Goal: Task Accomplishment & Management: Complete application form

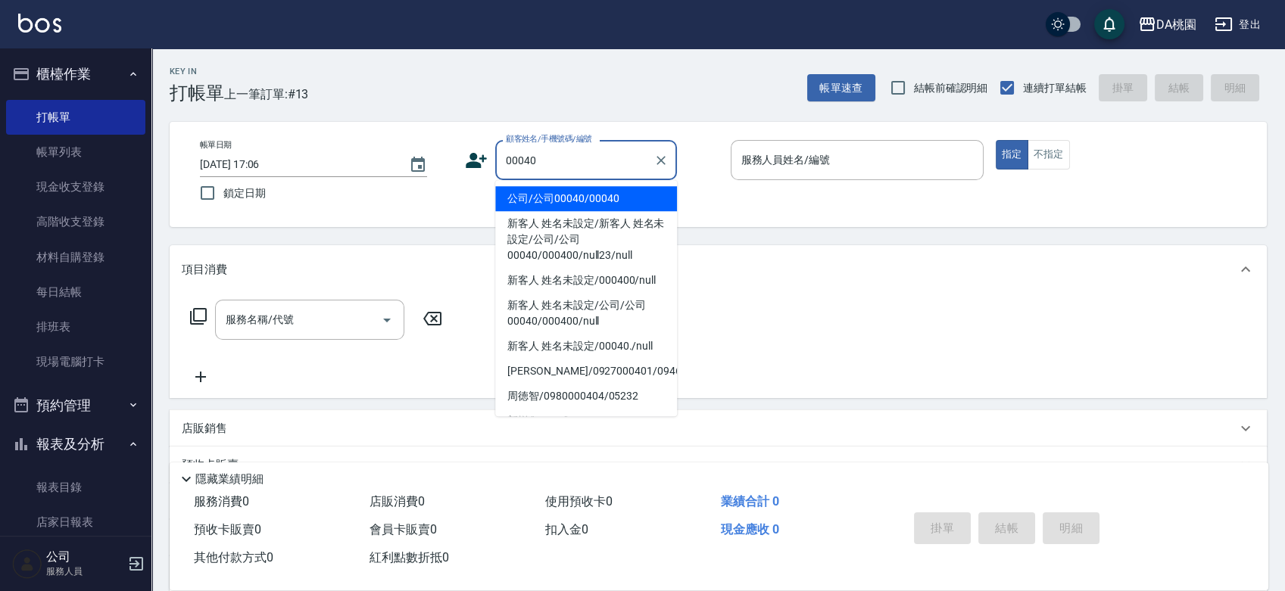
type input "公司/公司00040/00040"
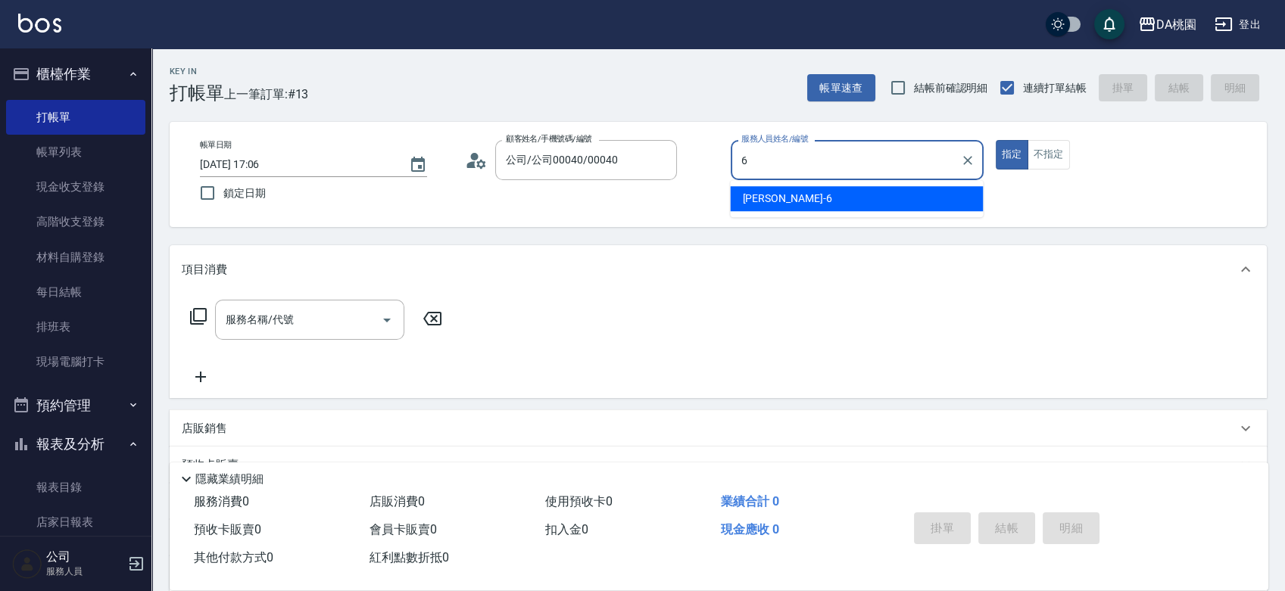
type input "[PERSON_NAME]-6"
type button "true"
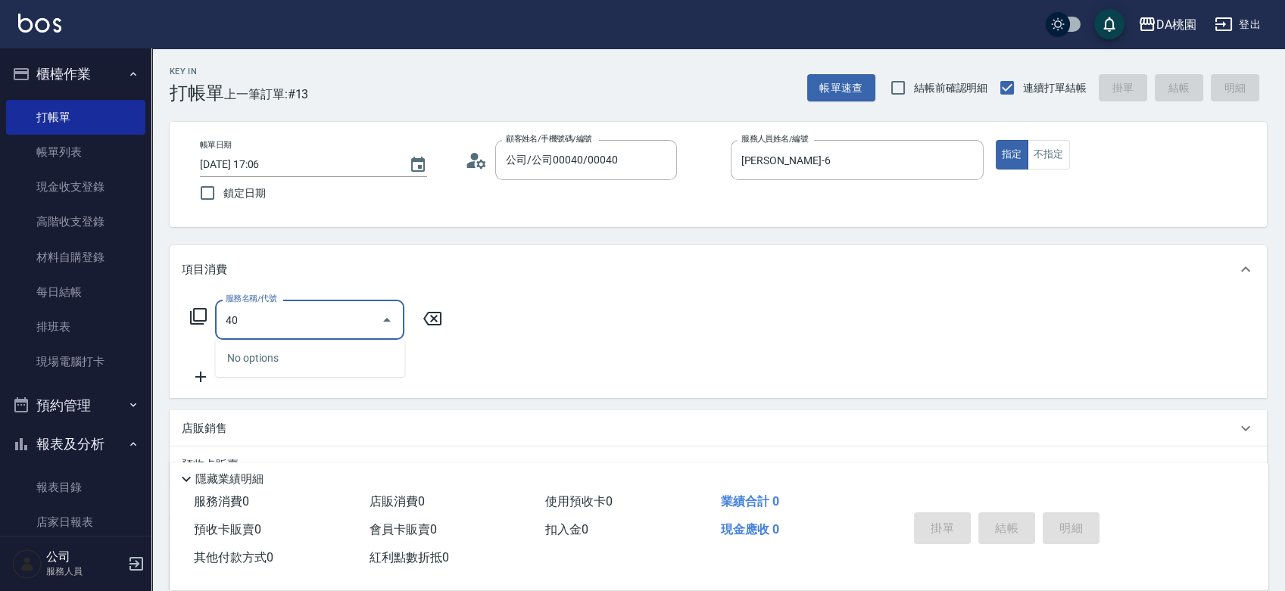
type input "400"
type input "150"
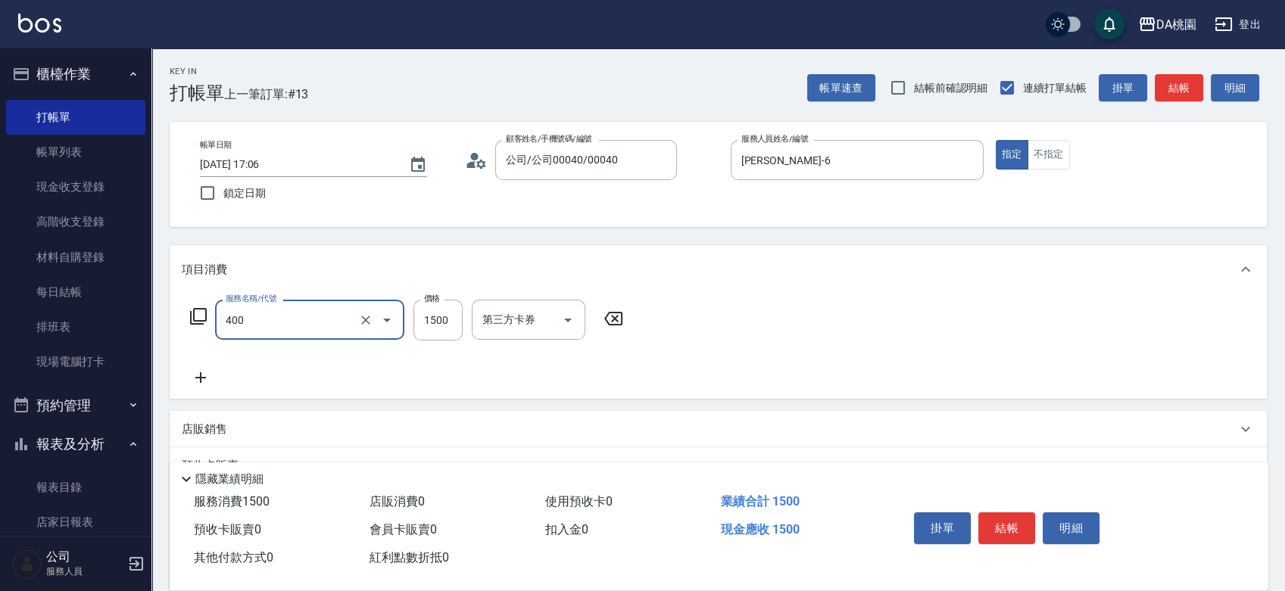
type input "染髮(400)"
type input "1"
type input "0"
type input "148"
type input "10"
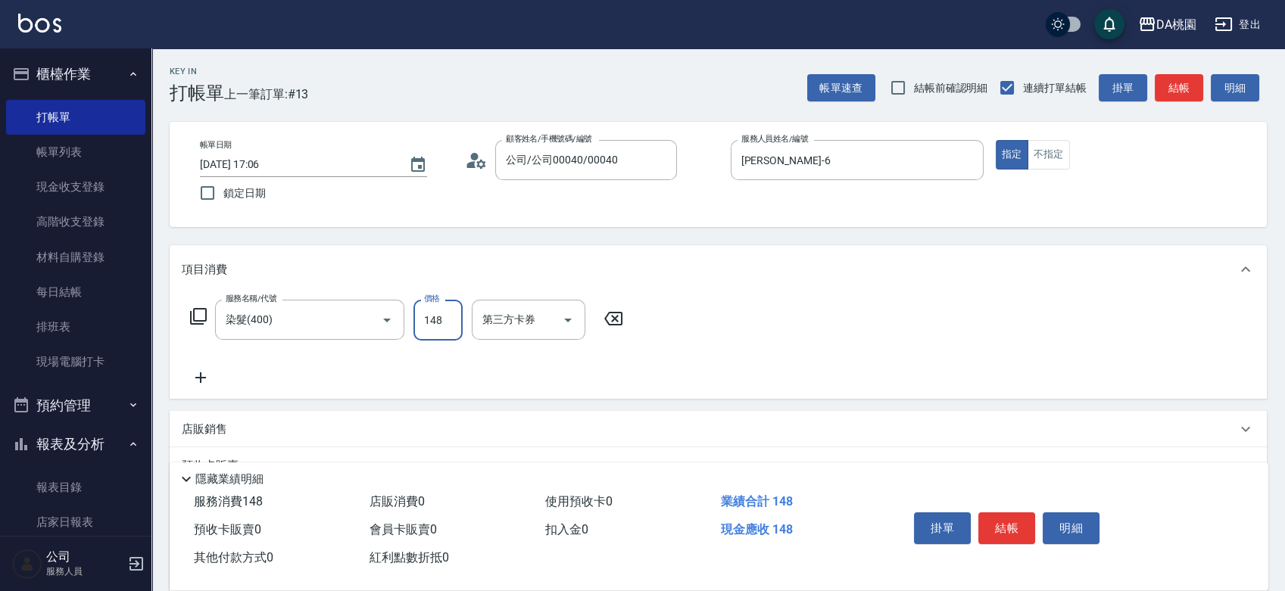
type input "1480"
type input "140"
type input "1480"
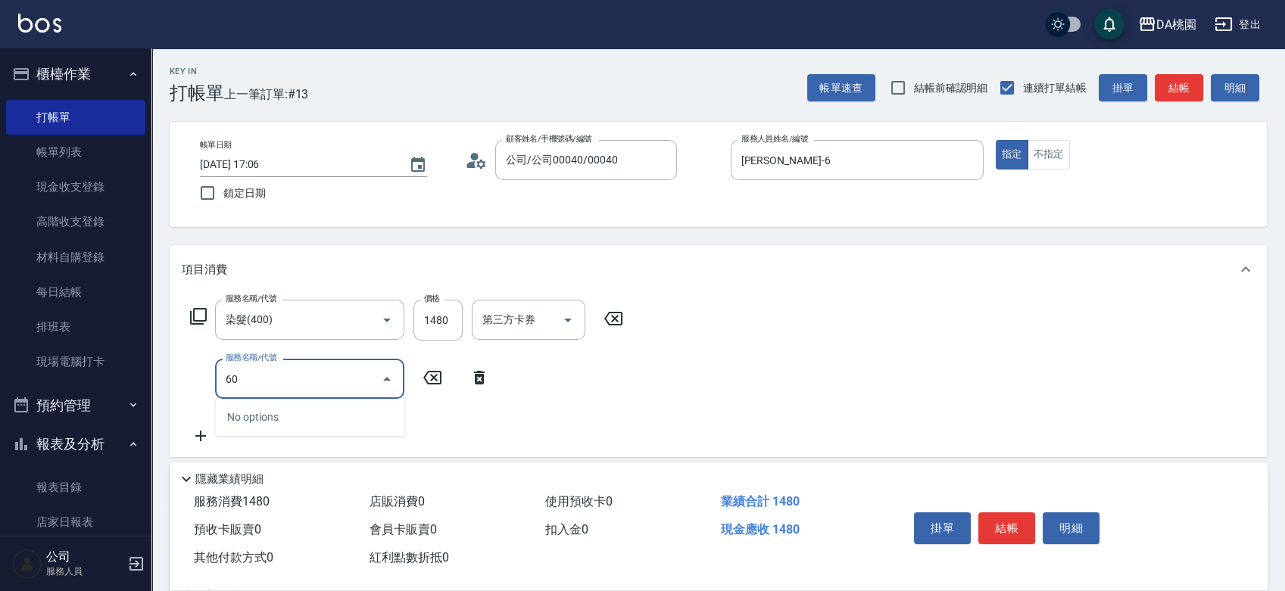
type input "604"
type input "220"
type input "炫色護髮(604)"
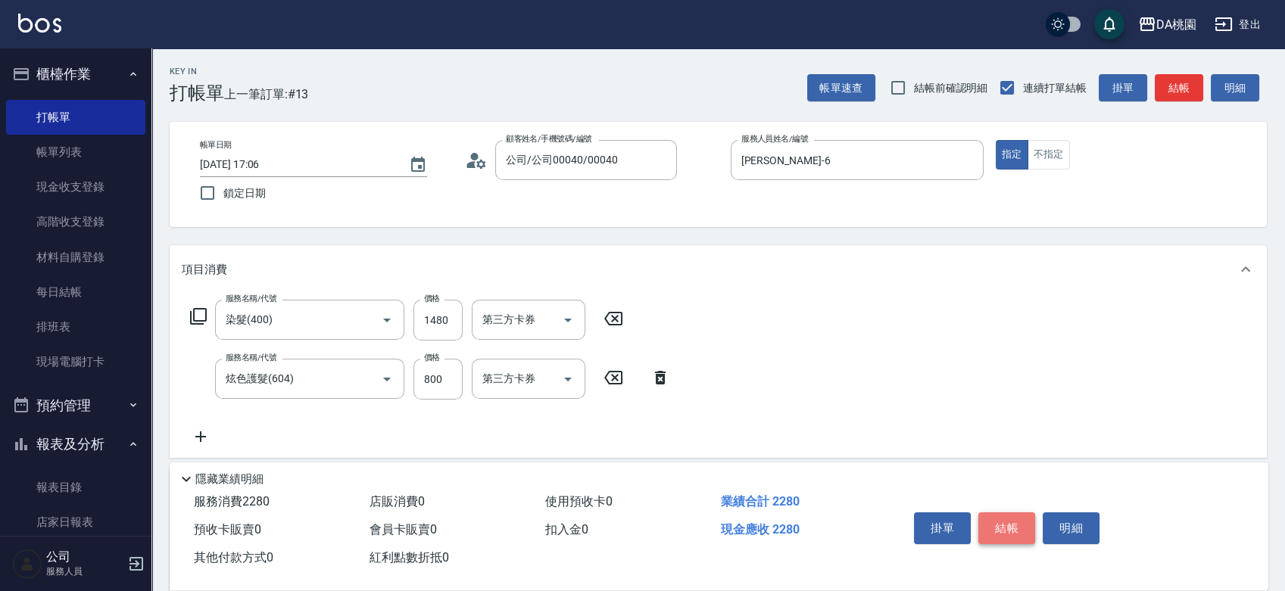
click at [1014, 519] on button "結帳" at bounding box center [1006, 529] width 57 height 32
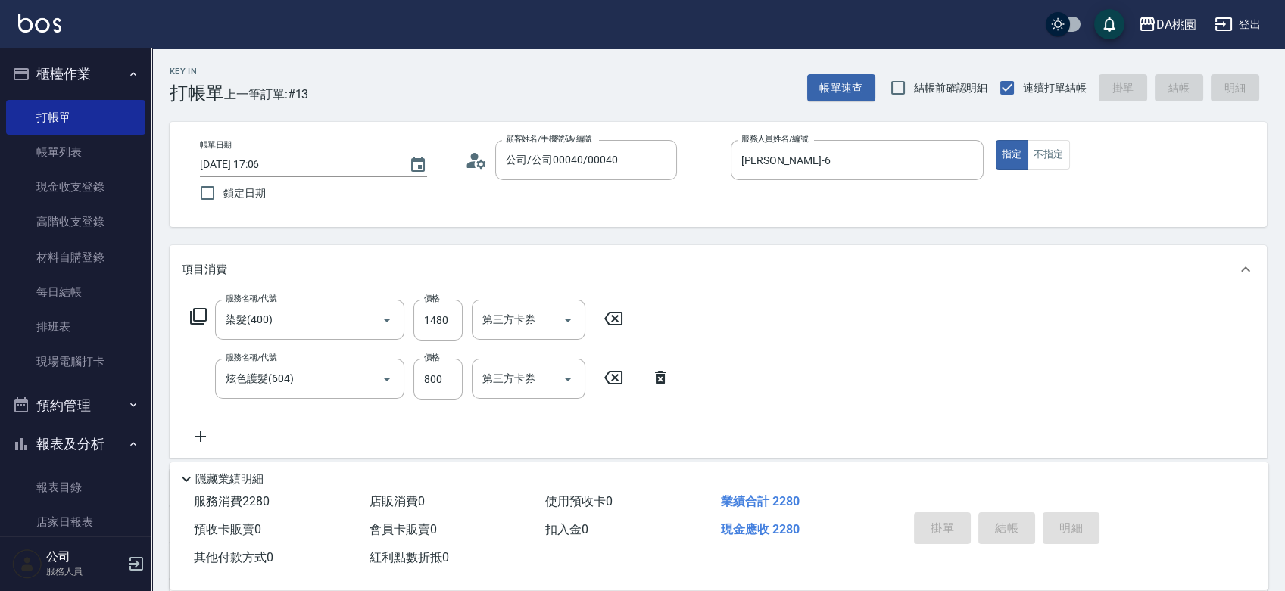
type input "[DATE] 17:41"
type input "0"
